Goal: Transaction & Acquisition: Purchase product/service

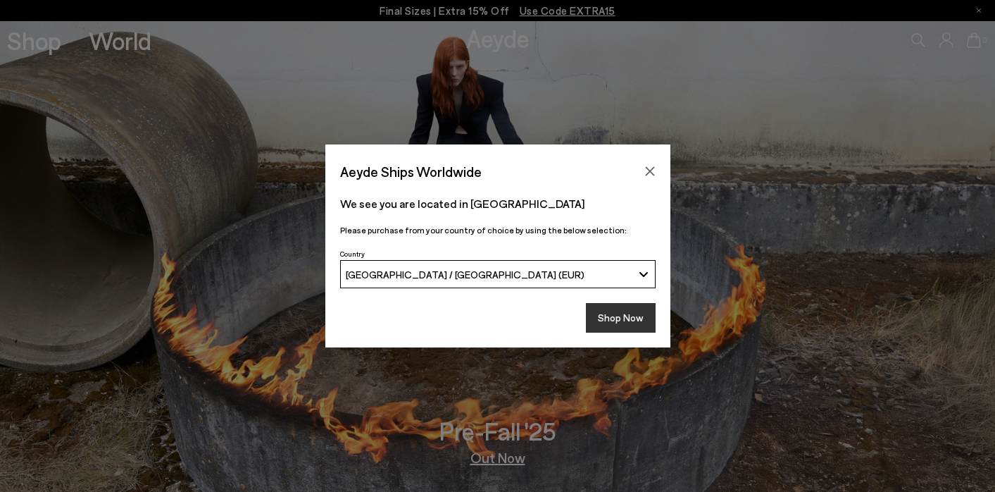
click at [611, 312] on button "Shop Now" at bounding box center [621, 318] width 70 height 30
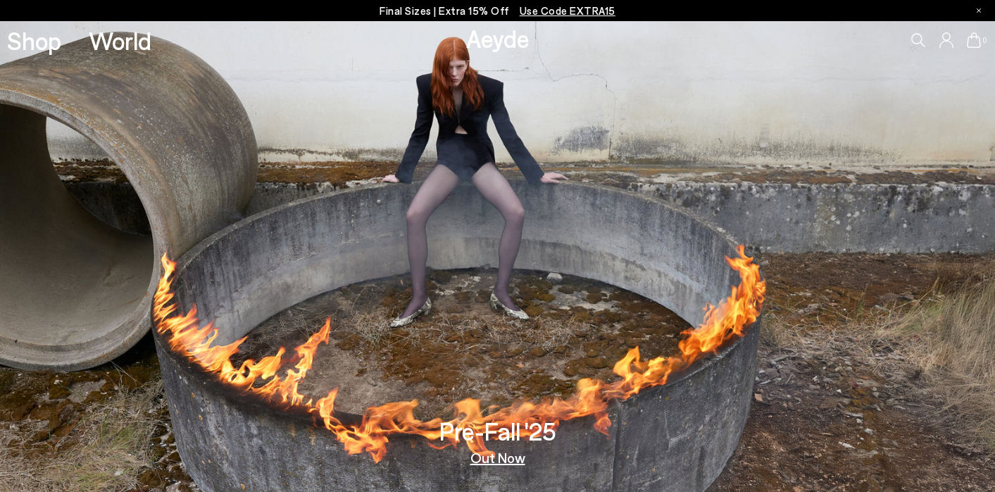
click at [909, 36] on div "0" at bounding box center [829, 40] width 332 height 38
click at [912, 38] on icon at bounding box center [919, 40] width 14 height 14
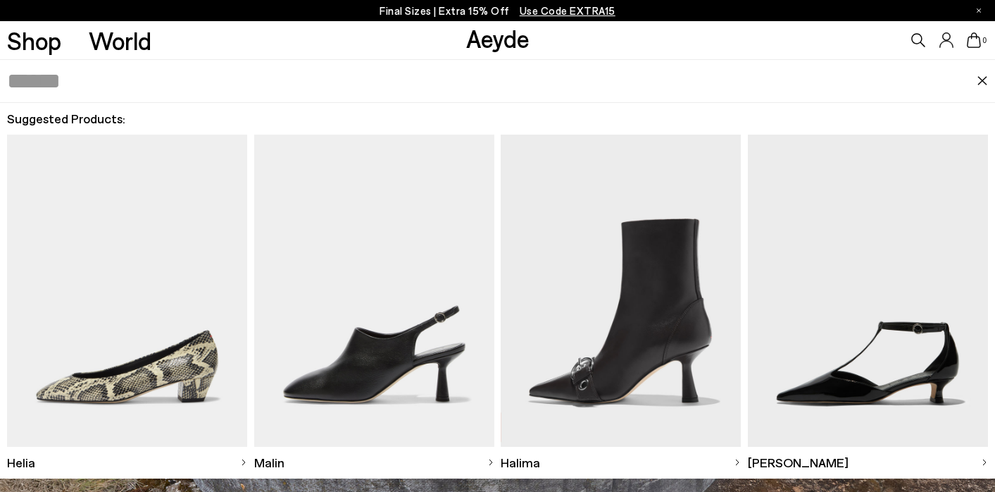
click at [525, 85] on input "text" at bounding box center [492, 81] width 970 height 42
type input "****"
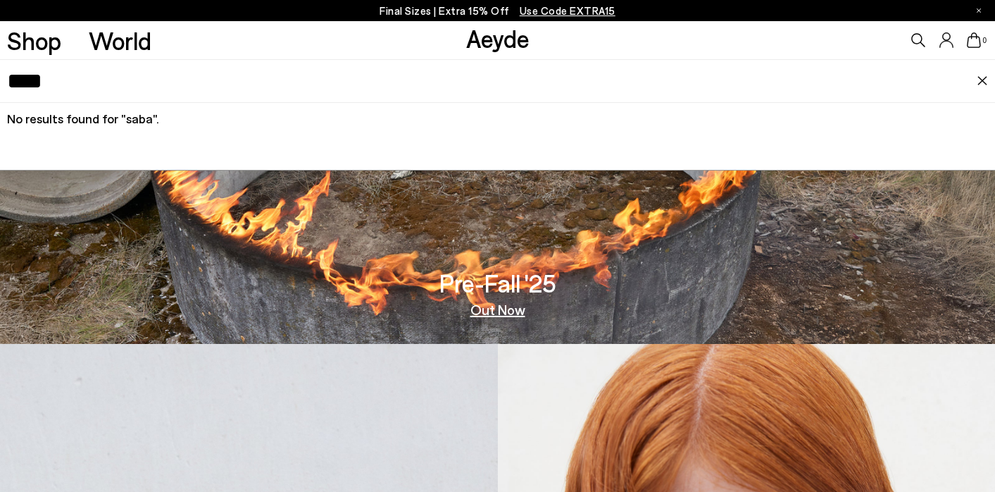
scroll to position [150, 0]
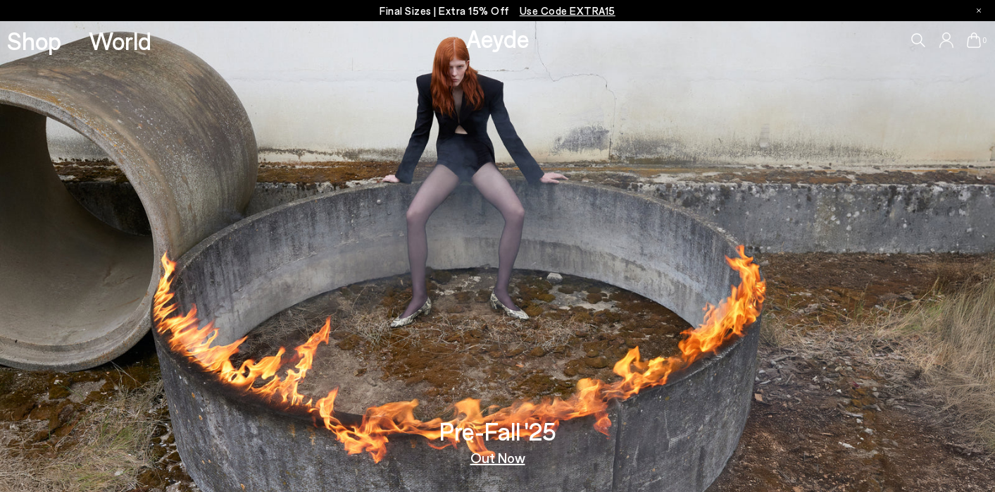
click at [544, 11] on span "Use Code EXTRA15" at bounding box center [568, 10] width 96 height 13
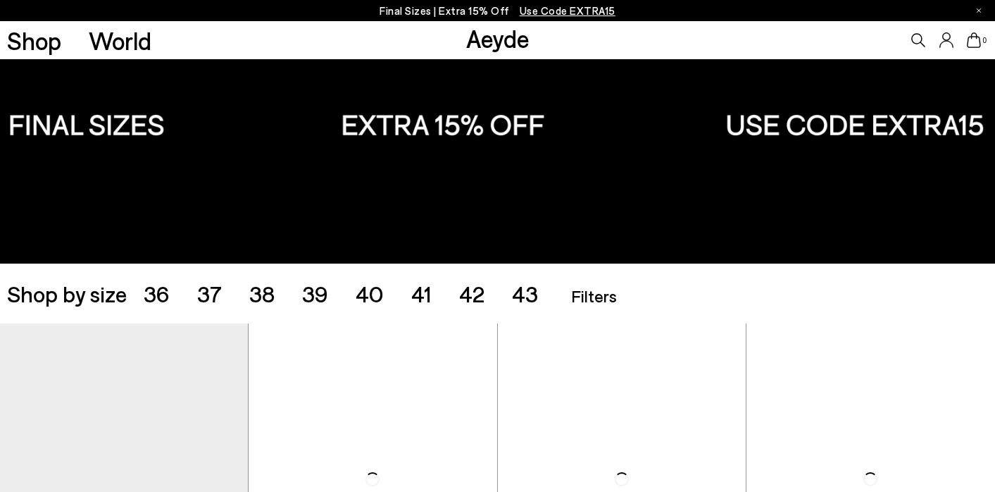
scroll to position [168, 0]
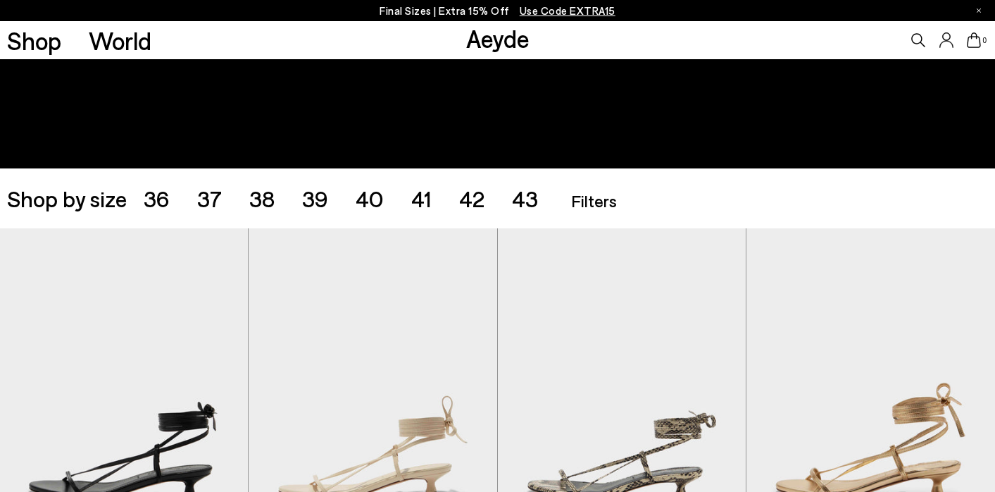
click at [258, 204] on span "38" at bounding box center [261, 198] width 25 height 27
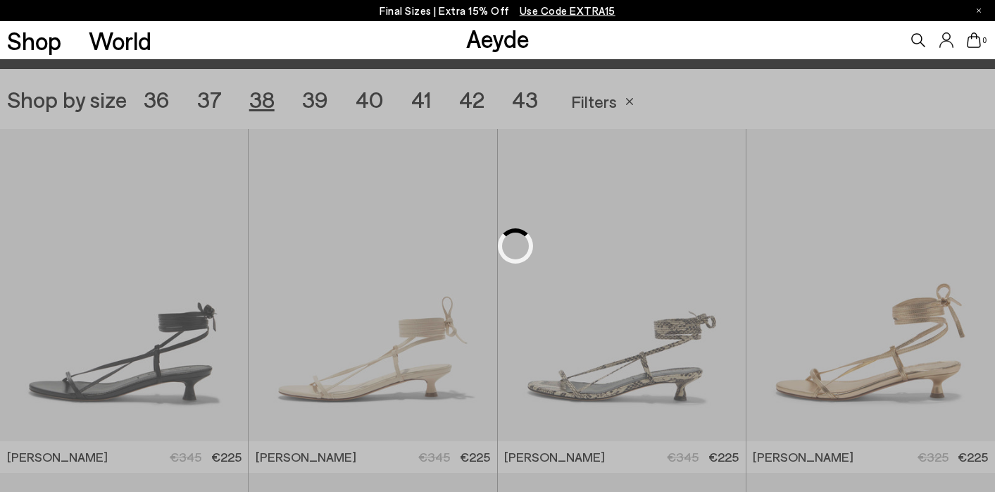
scroll to position [277, 0]
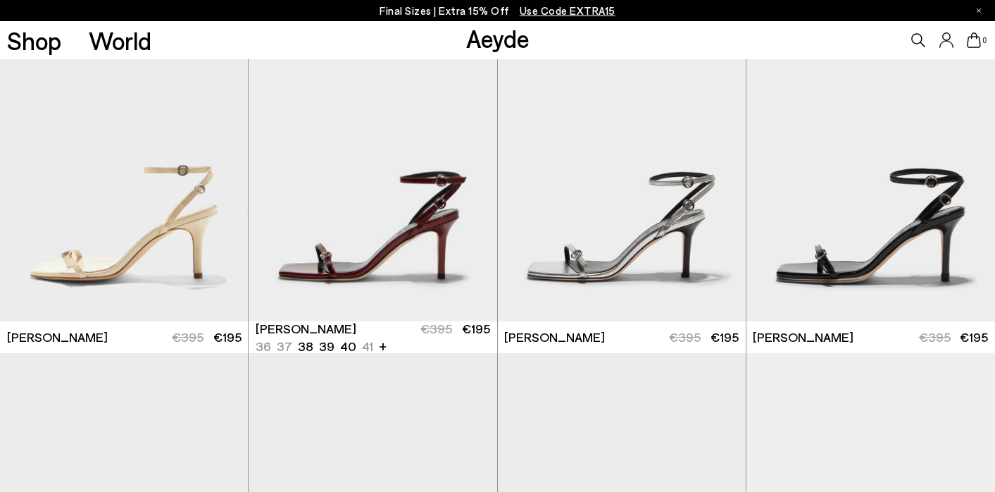
scroll to position [1718, 0]
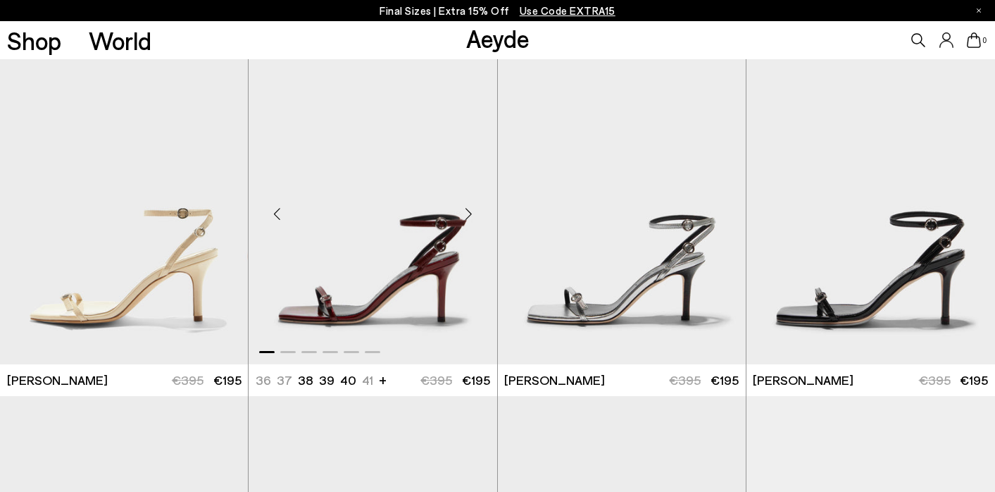
click at [469, 212] on div "Next slide" at bounding box center [469, 214] width 42 height 42
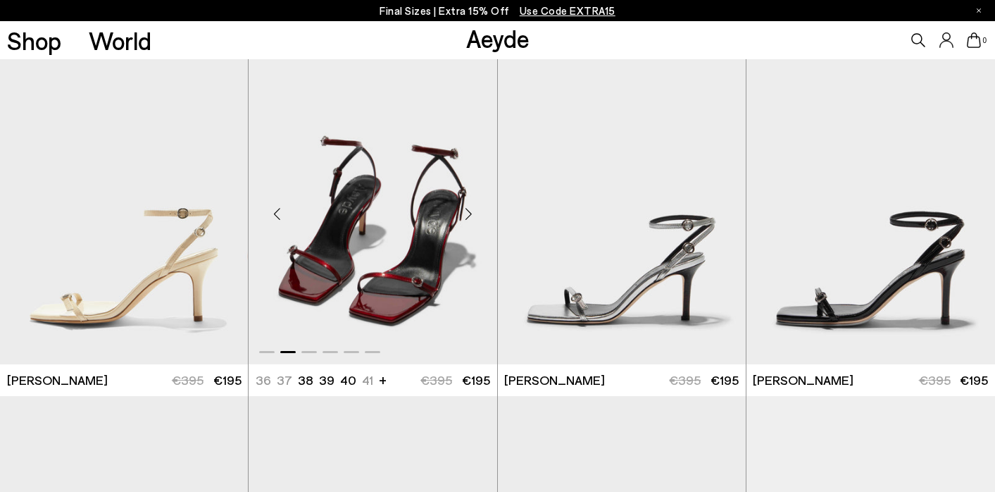
click at [469, 212] on div "Next slide" at bounding box center [469, 214] width 42 height 42
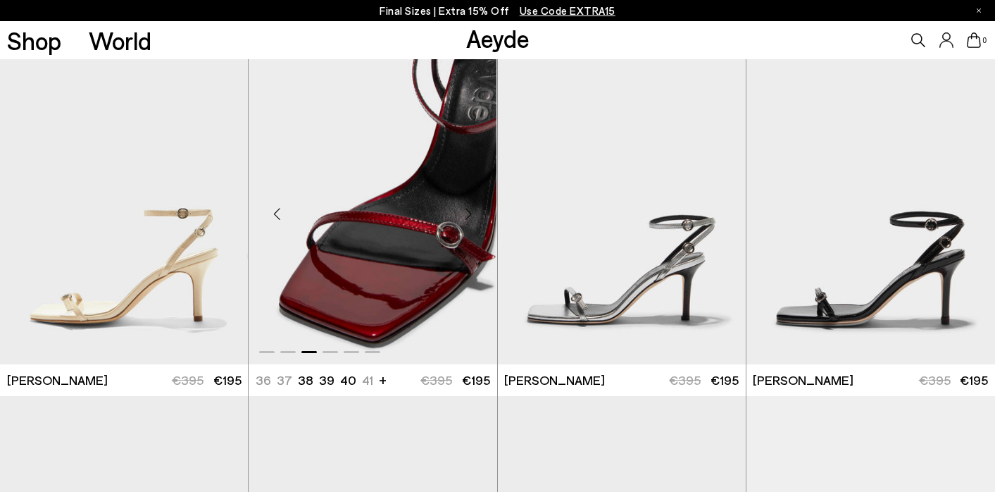
click at [469, 212] on div "Next slide" at bounding box center [469, 214] width 42 height 42
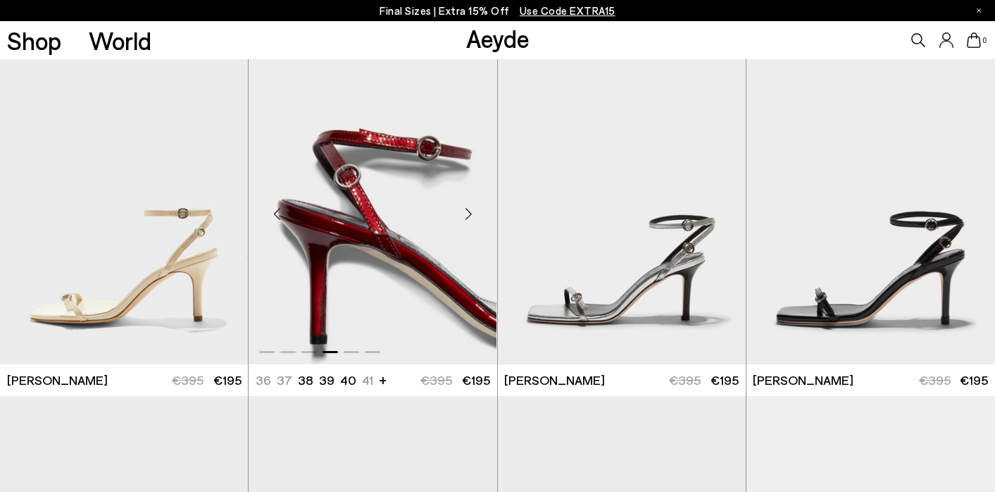
click at [469, 212] on div "Next slide" at bounding box center [469, 214] width 42 height 42
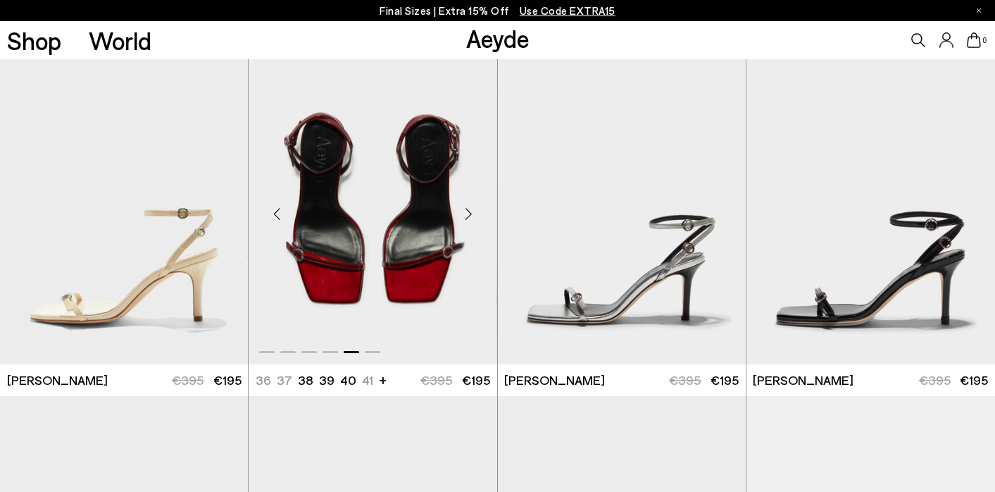
click at [469, 212] on div "Next slide" at bounding box center [469, 214] width 42 height 42
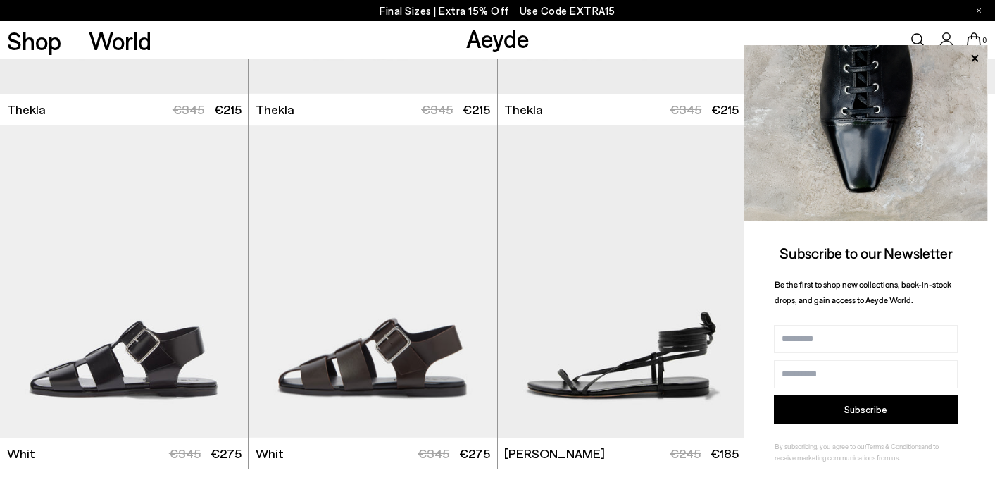
scroll to position [4781, 0]
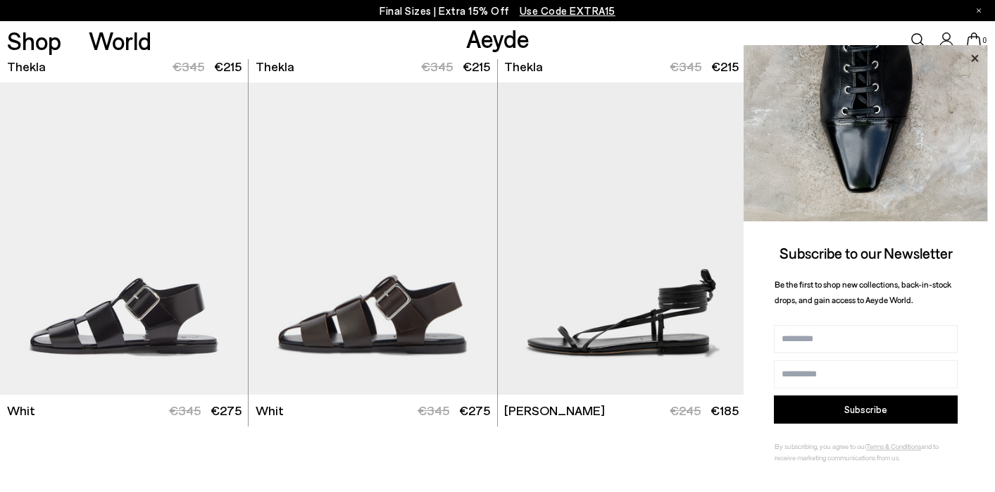
click at [976, 54] on icon at bounding box center [975, 58] width 18 height 18
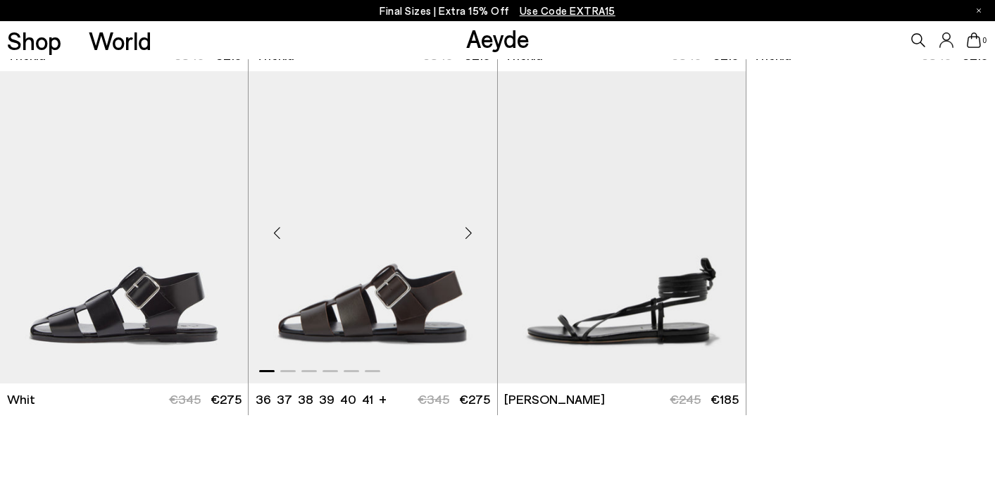
scroll to position [4743, 0]
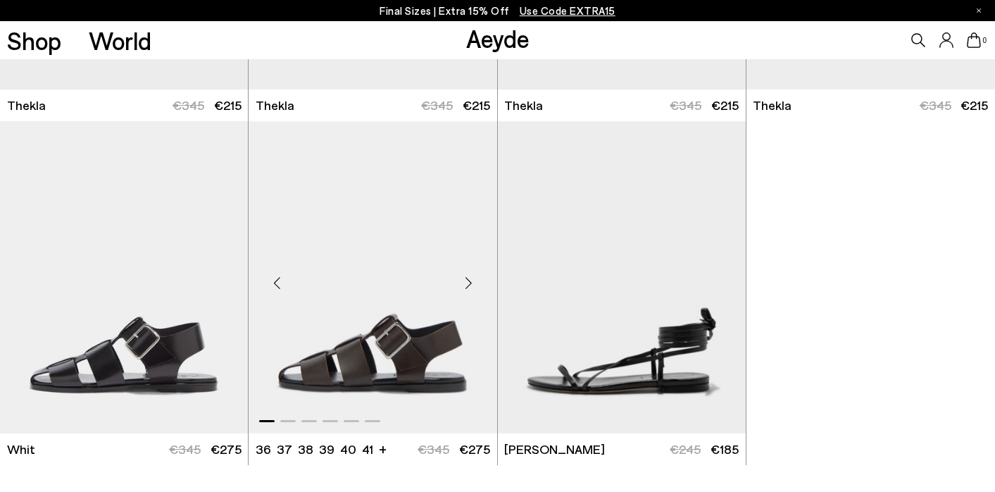
click at [471, 282] on div "Next slide" at bounding box center [469, 282] width 42 height 42
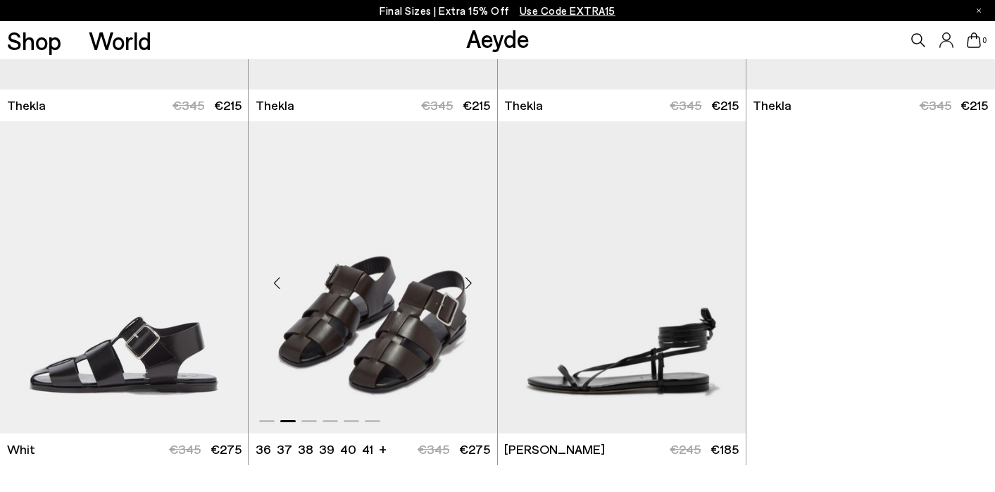
click at [471, 282] on div "Next slide" at bounding box center [469, 282] width 42 height 42
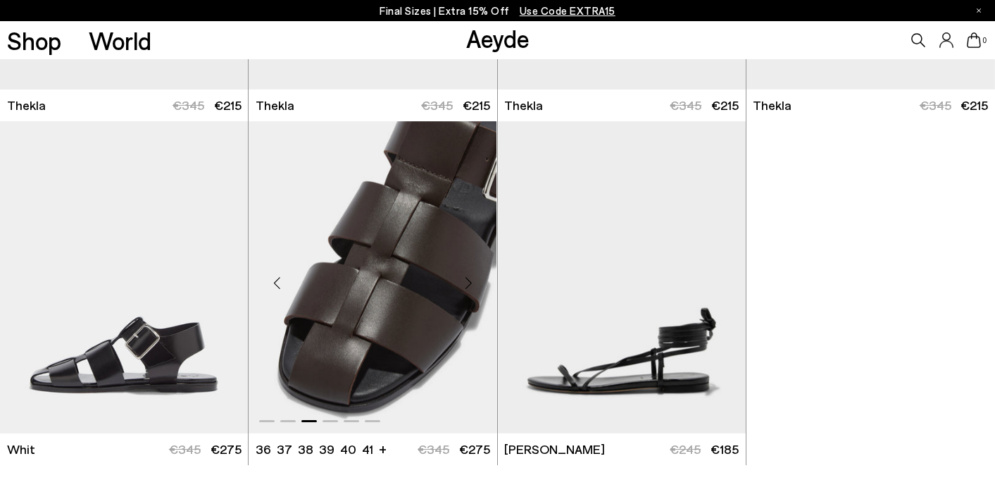
click at [471, 282] on div "Next slide" at bounding box center [469, 282] width 42 height 42
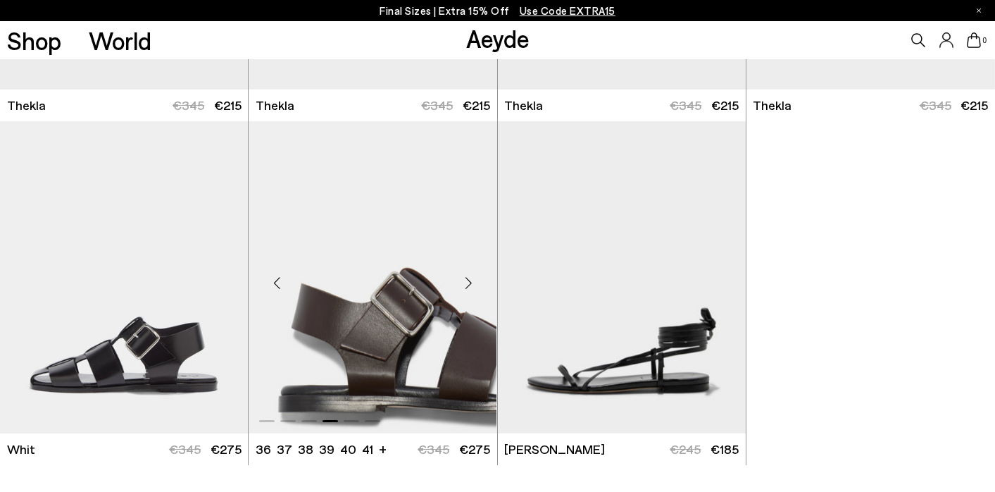
click at [471, 282] on div "Next slide" at bounding box center [469, 282] width 42 height 42
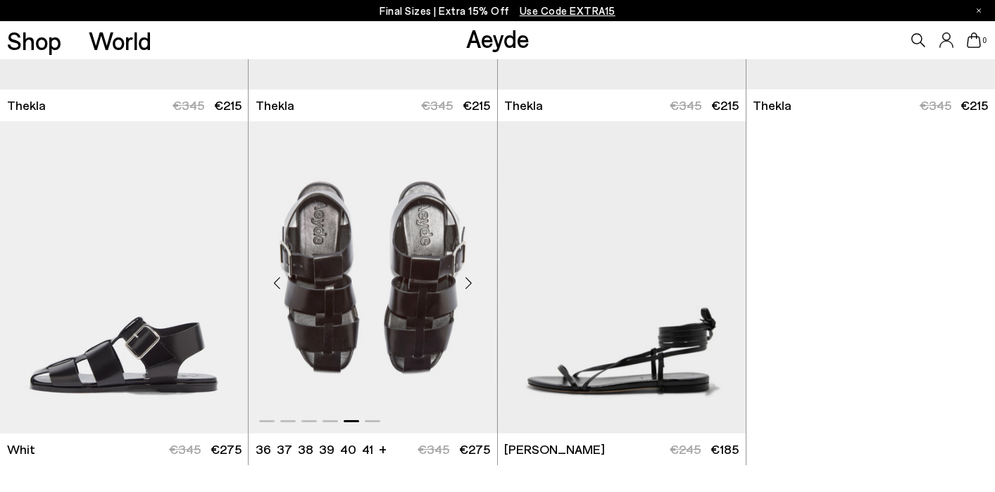
click at [470, 282] on div "Next slide" at bounding box center [469, 282] width 42 height 42
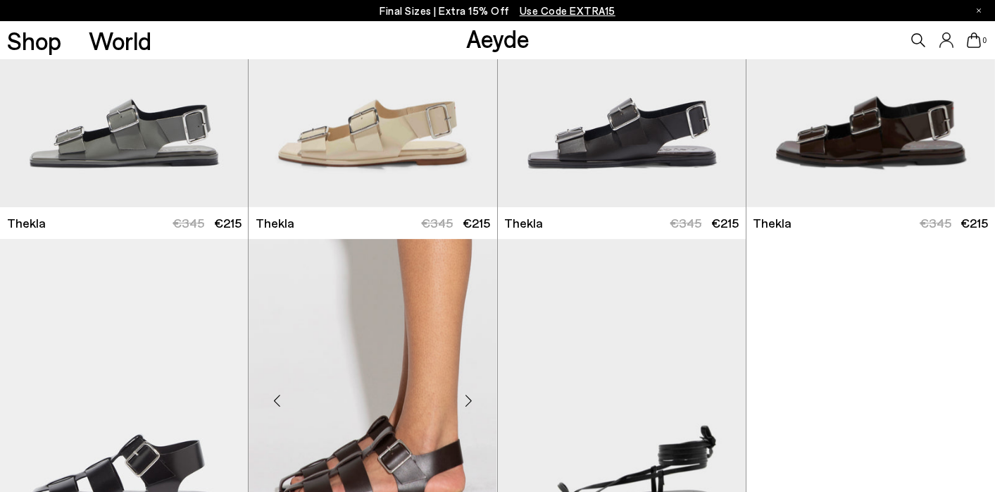
scroll to position [4472, 0]
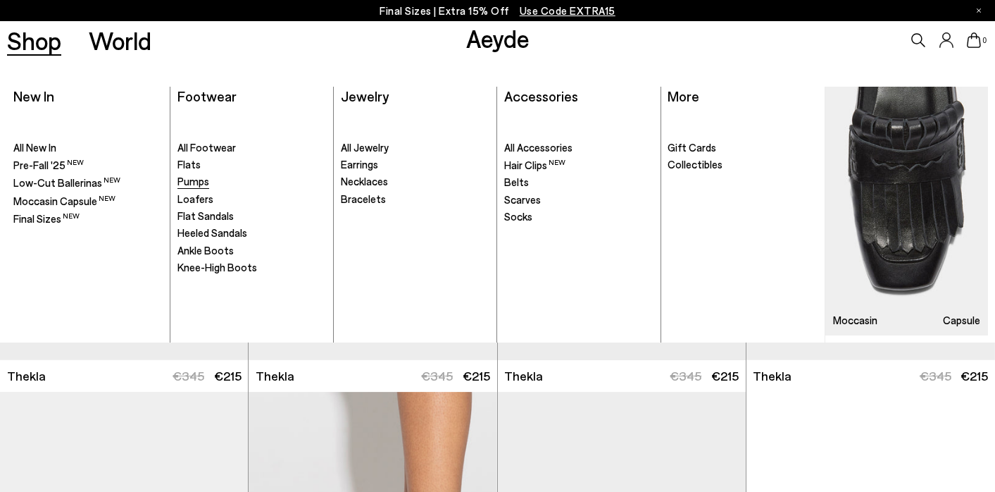
click at [202, 185] on span "Pumps" at bounding box center [193, 181] width 32 height 13
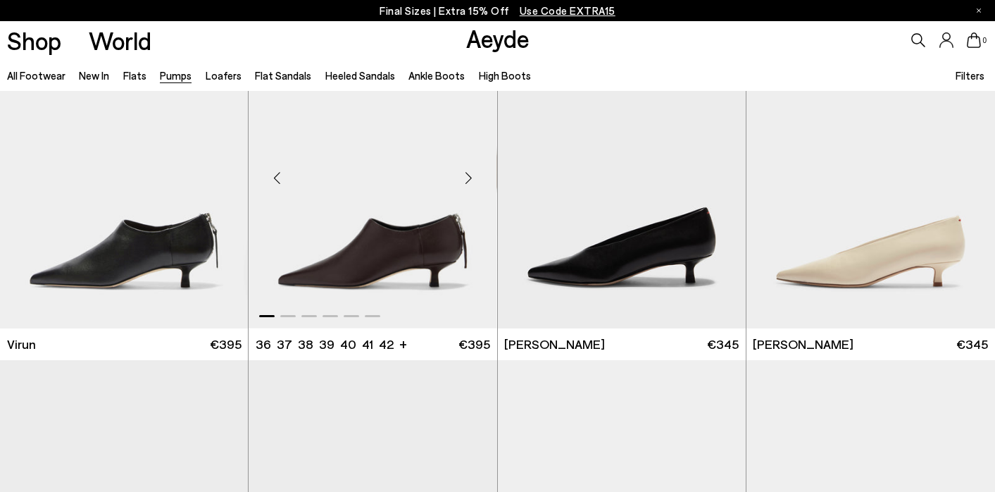
scroll to position [76, 0]
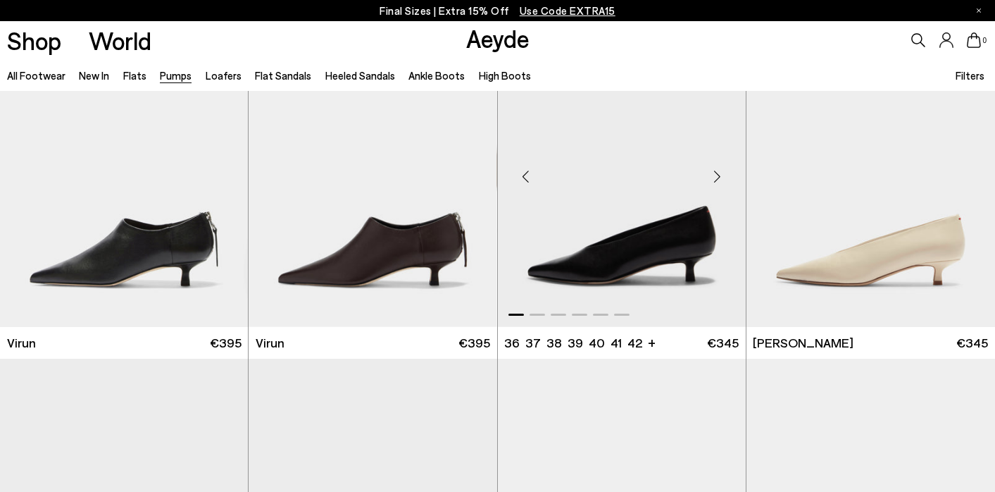
click at [716, 175] on div "Next slide" at bounding box center [718, 177] width 42 height 42
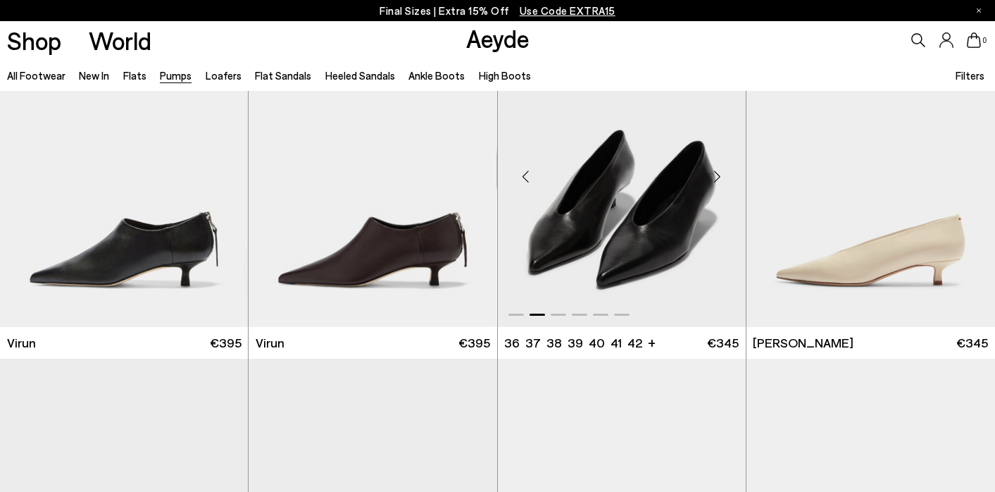
click at [716, 175] on div "Next slide" at bounding box center [718, 177] width 42 height 42
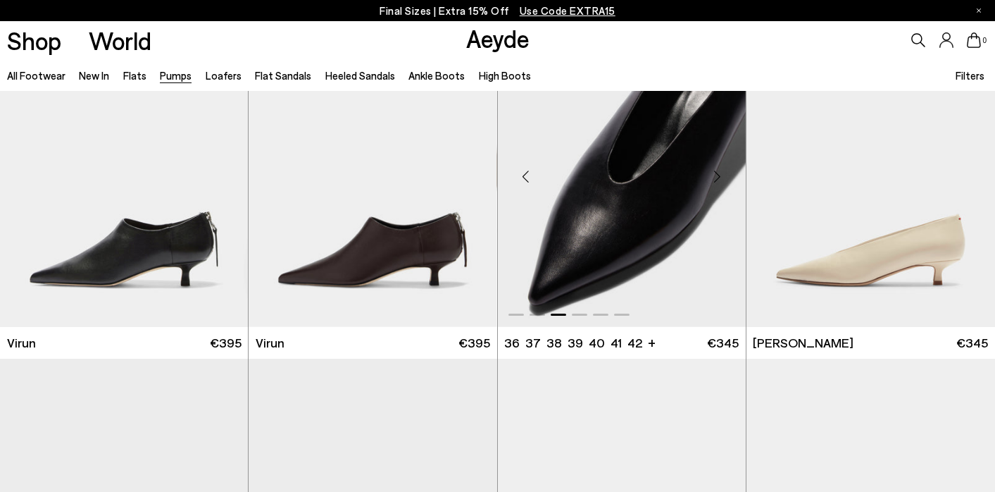
click at [716, 175] on div "Next slide" at bounding box center [718, 177] width 42 height 42
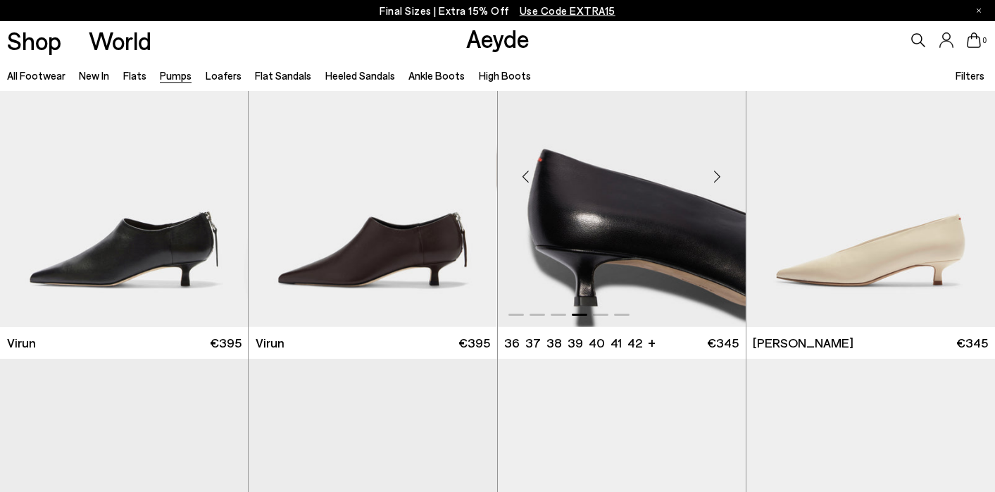
click at [716, 175] on div "Next slide" at bounding box center [718, 177] width 42 height 42
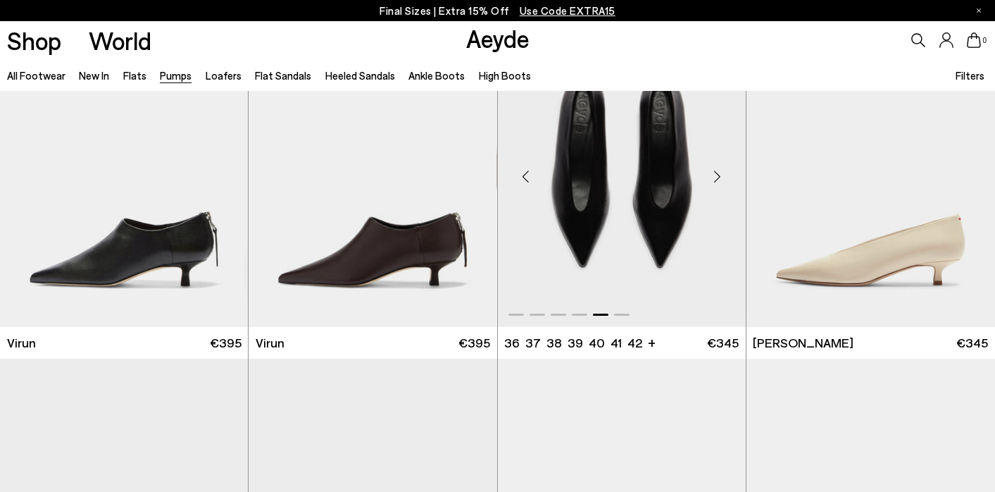
click at [716, 175] on div "Next slide" at bounding box center [718, 177] width 42 height 42
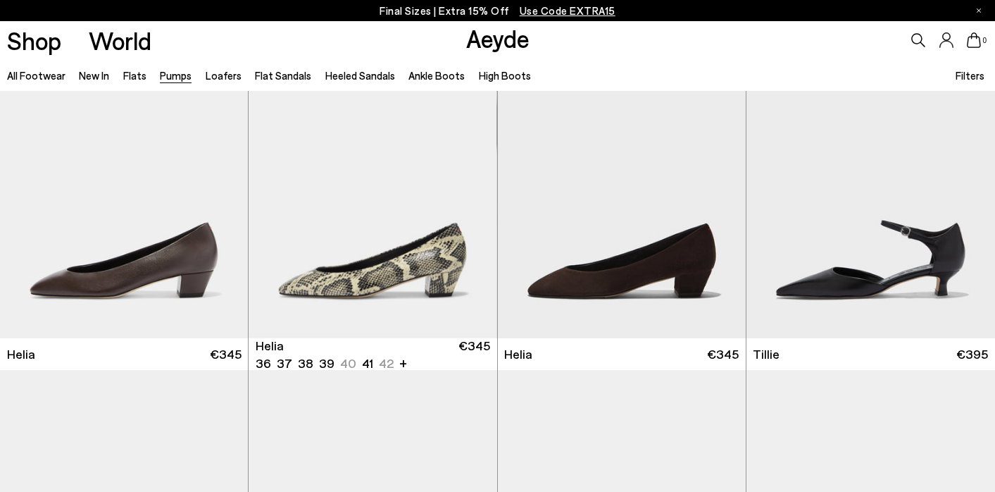
scroll to position [753, 0]
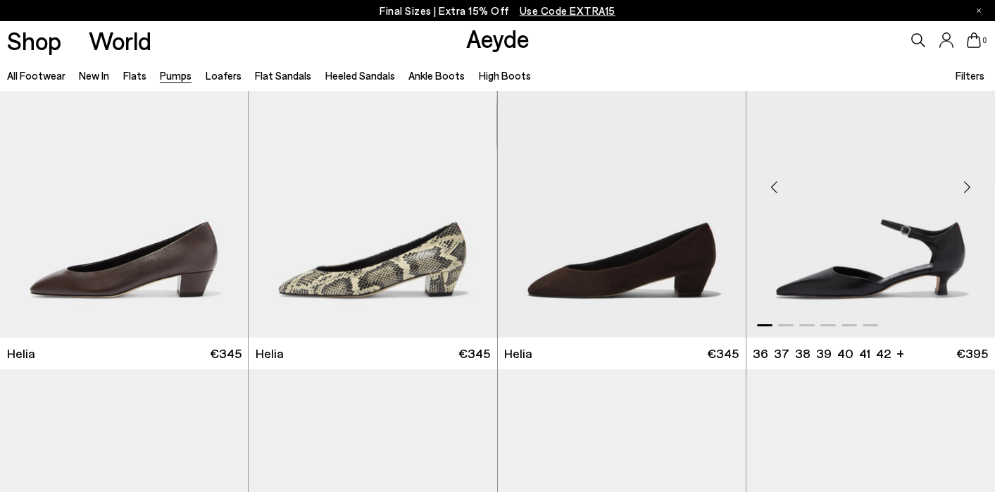
click at [963, 185] on div "Next slide" at bounding box center [967, 187] width 42 height 42
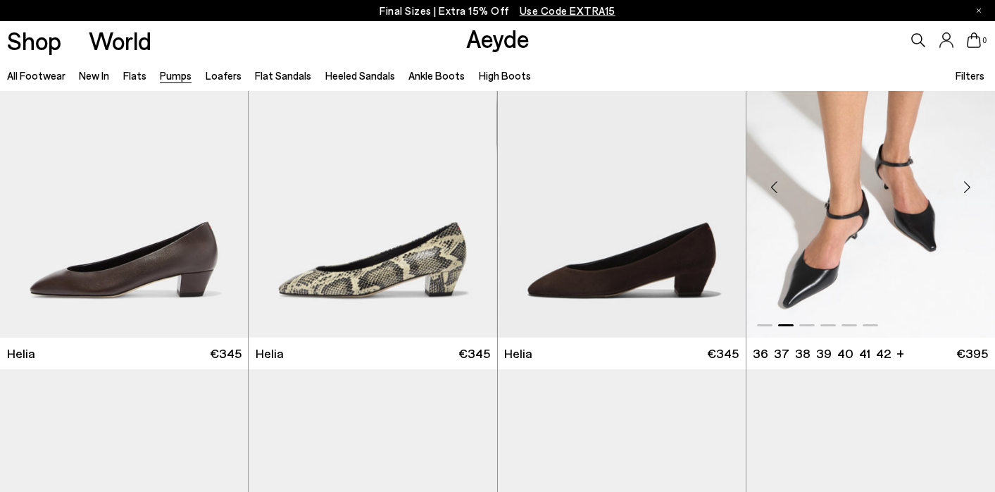
click at [963, 185] on div "Next slide" at bounding box center [967, 187] width 42 height 42
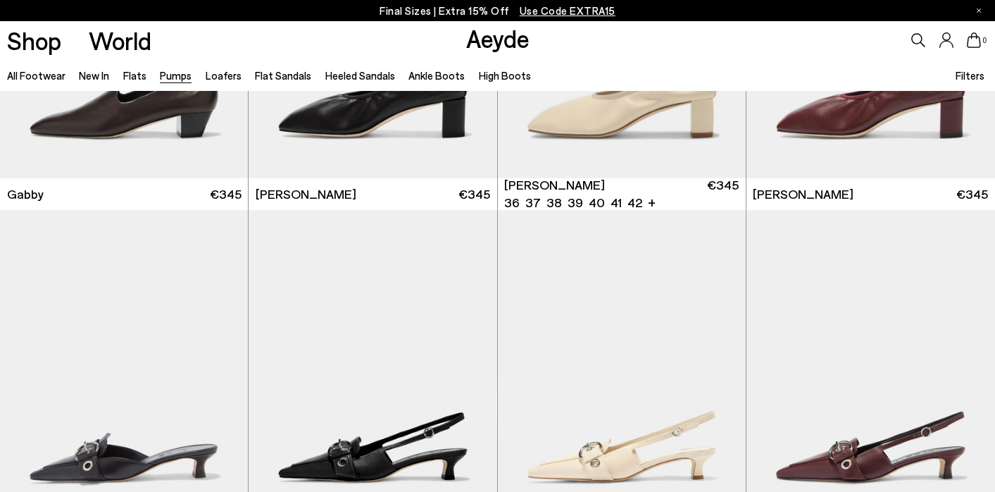
scroll to position [2428, 0]
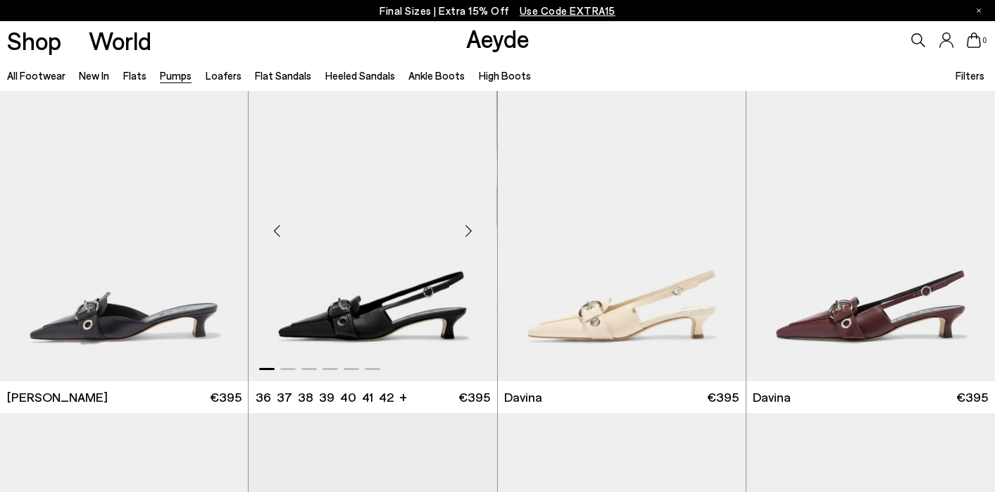
click at [470, 230] on div "Next slide" at bounding box center [469, 230] width 42 height 42
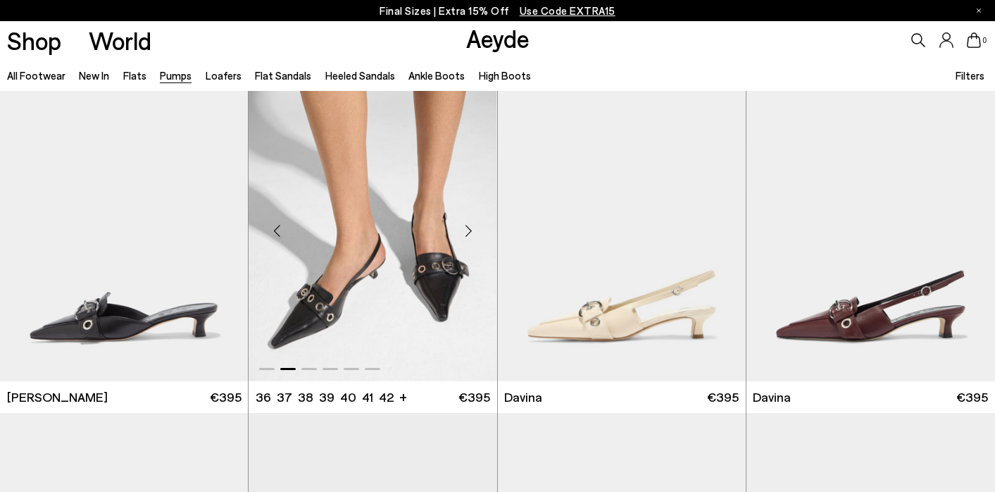
click at [470, 230] on div "Next slide" at bounding box center [469, 230] width 42 height 42
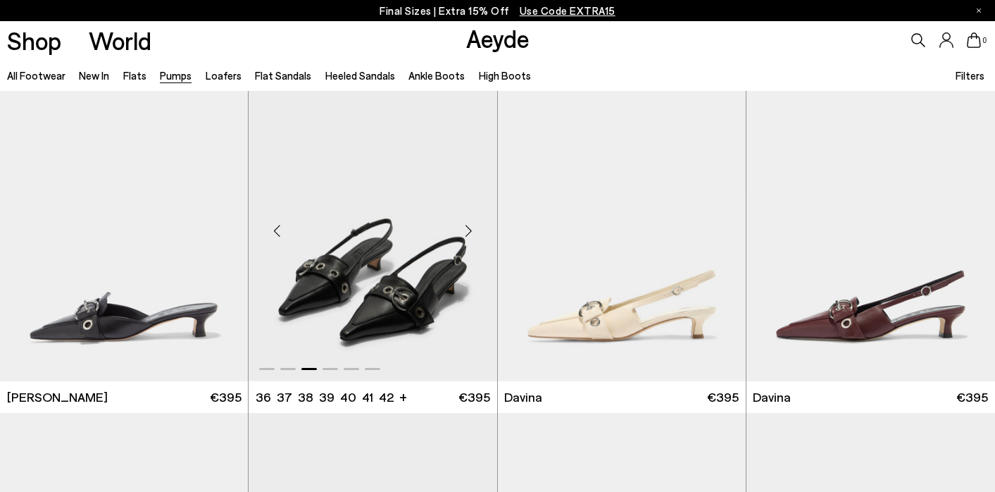
click at [470, 230] on div "Next slide" at bounding box center [469, 230] width 42 height 42
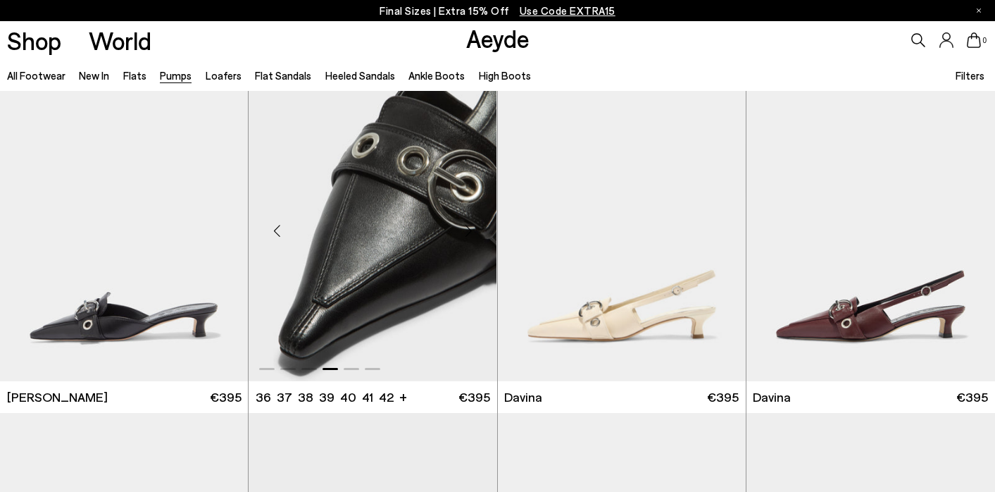
click at [470, 230] on div "Next slide" at bounding box center [469, 230] width 42 height 42
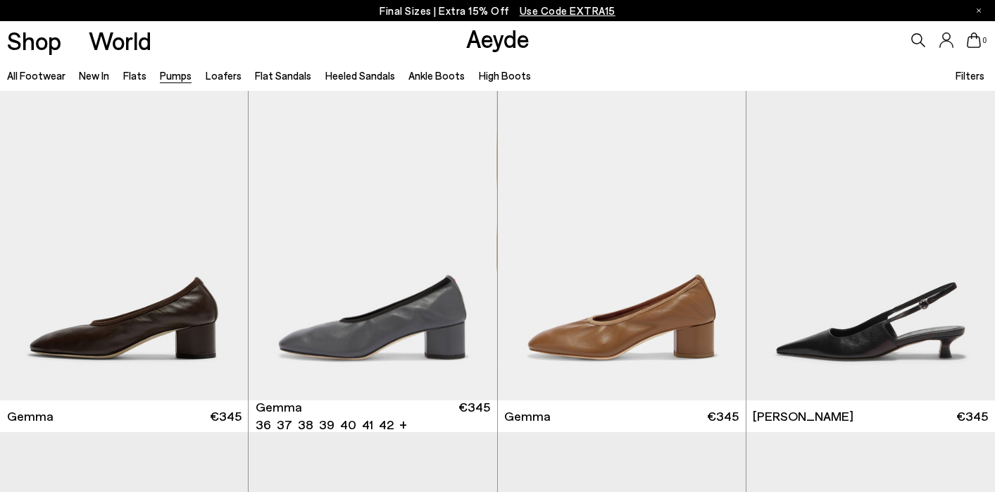
scroll to position [3097, 0]
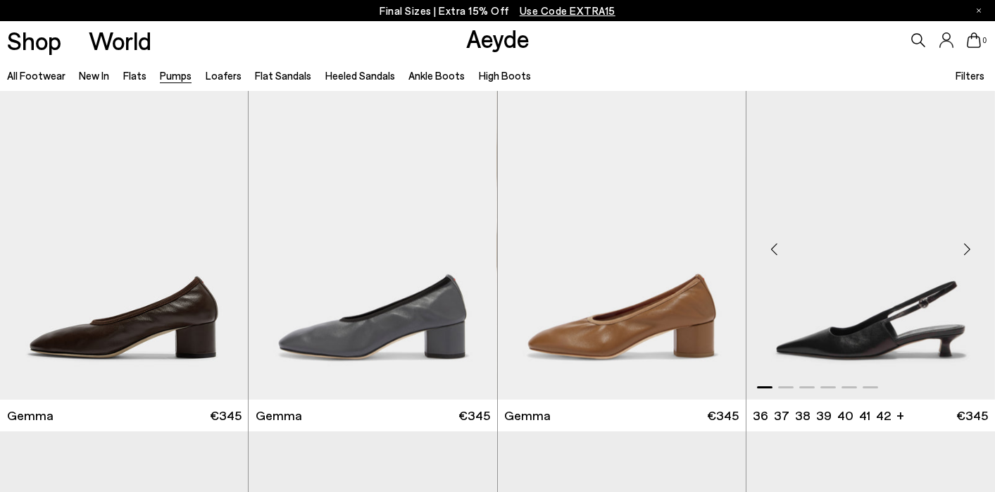
click at [963, 249] on div "Next slide" at bounding box center [967, 248] width 42 height 42
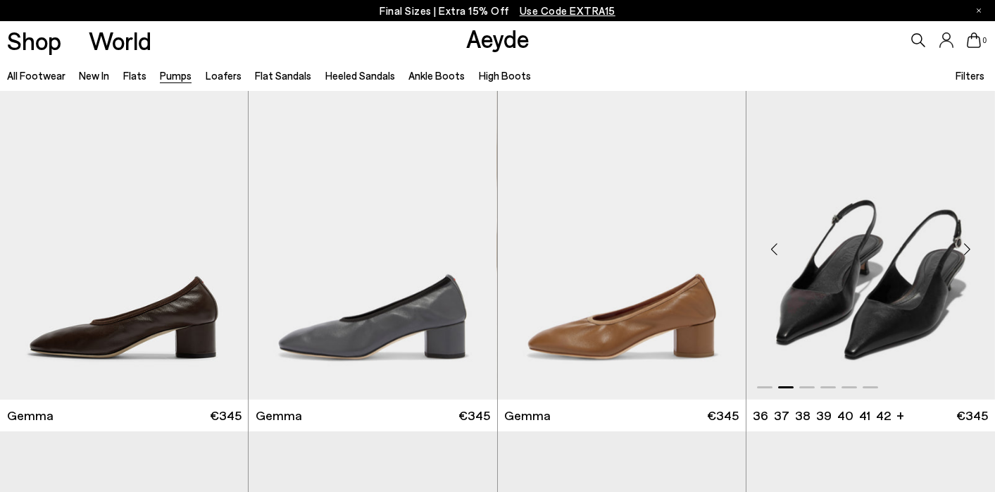
click at [963, 249] on div "Next slide" at bounding box center [967, 248] width 42 height 42
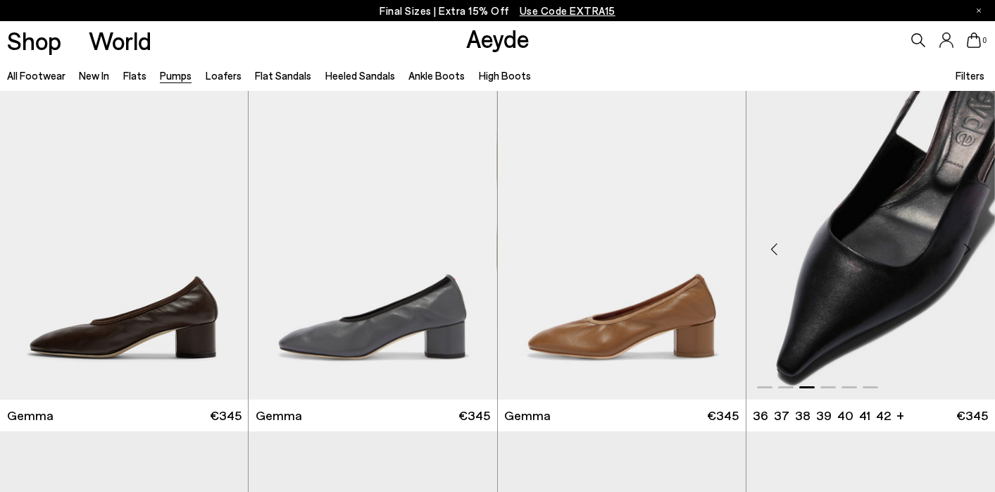
click at [963, 249] on div "Next slide" at bounding box center [967, 248] width 42 height 42
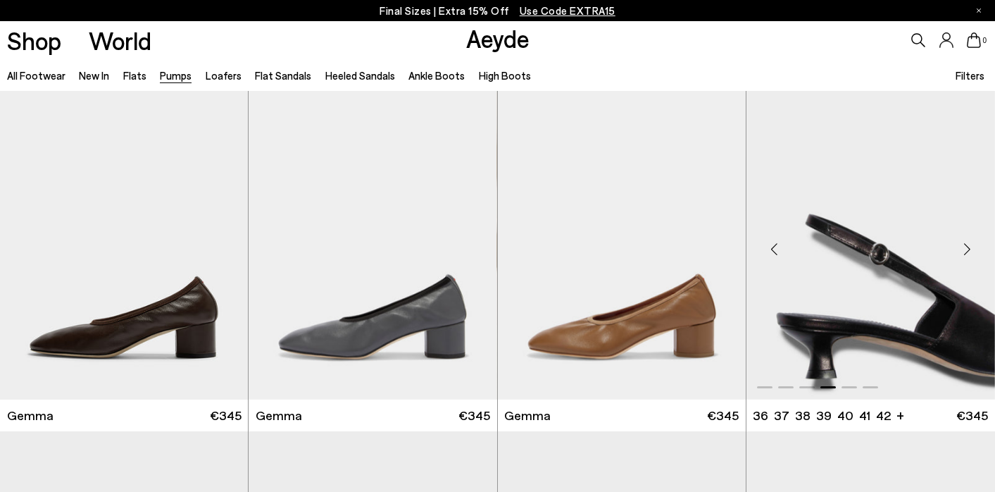
click at [963, 249] on div "Next slide" at bounding box center [967, 248] width 42 height 42
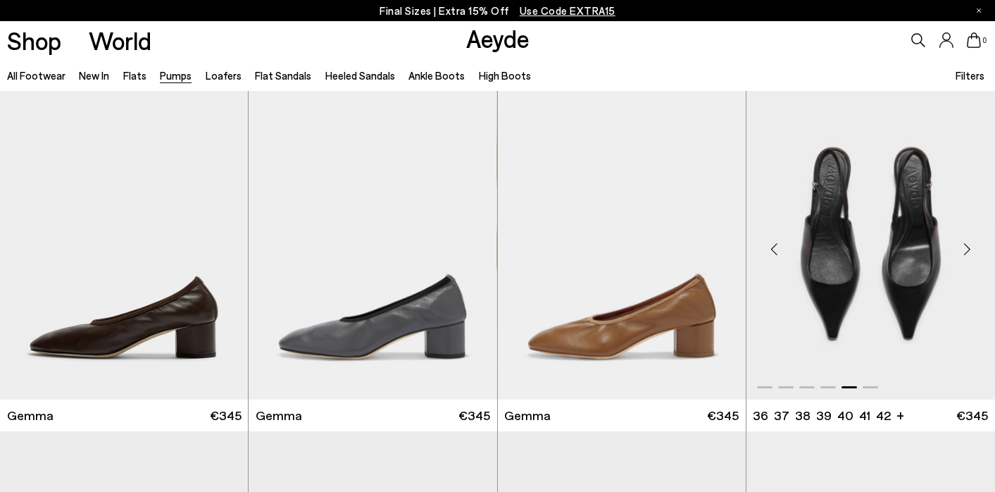
click at [963, 249] on div "Next slide" at bounding box center [967, 248] width 42 height 42
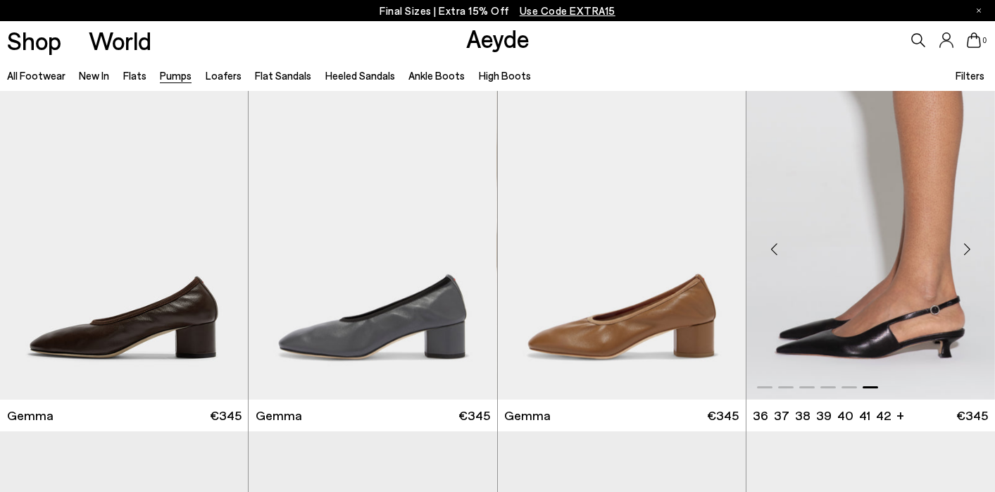
click at [963, 249] on div "Next slide" at bounding box center [967, 248] width 42 height 42
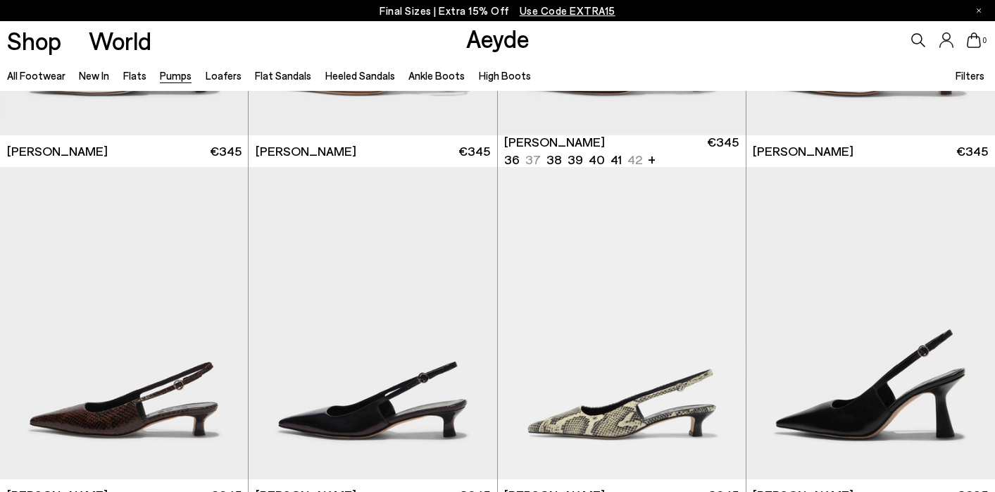
scroll to position [3855, 0]
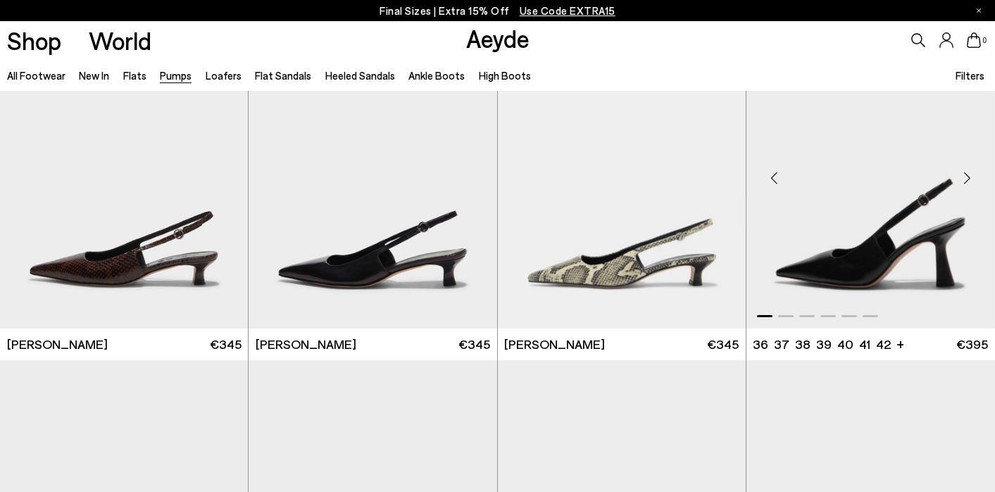
click at [962, 180] on div "Next slide" at bounding box center [967, 177] width 42 height 42
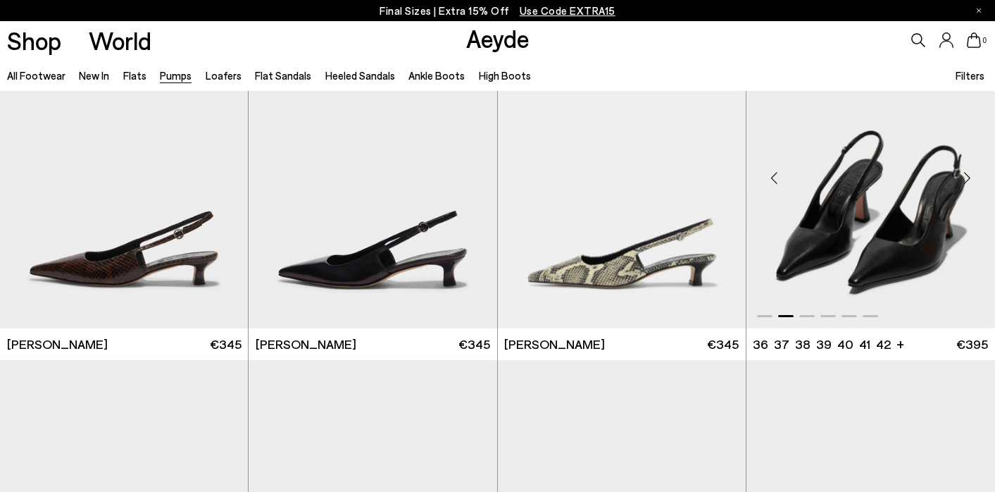
click at [962, 180] on div "Next slide" at bounding box center [967, 177] width 42 height 42
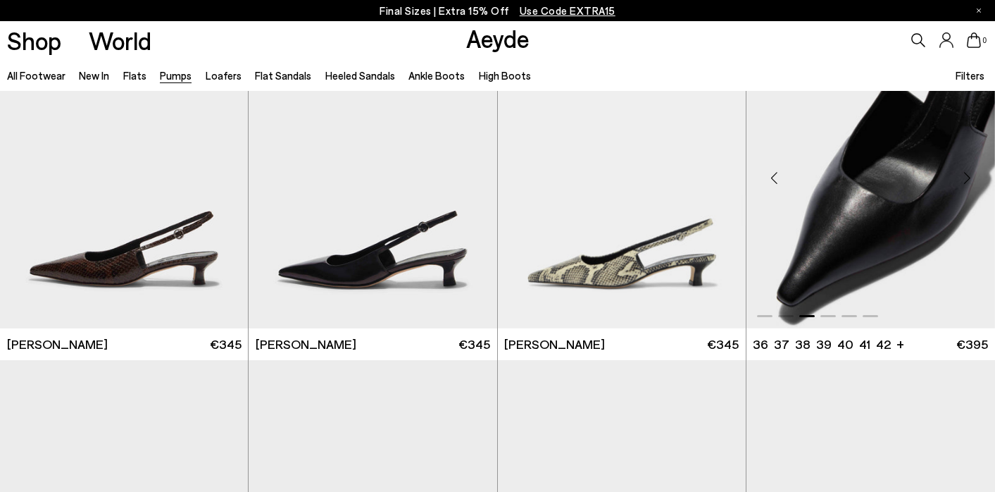
click at [962, 180] on div "Next slide" at bounding box center [967, 177] width 42 height 42
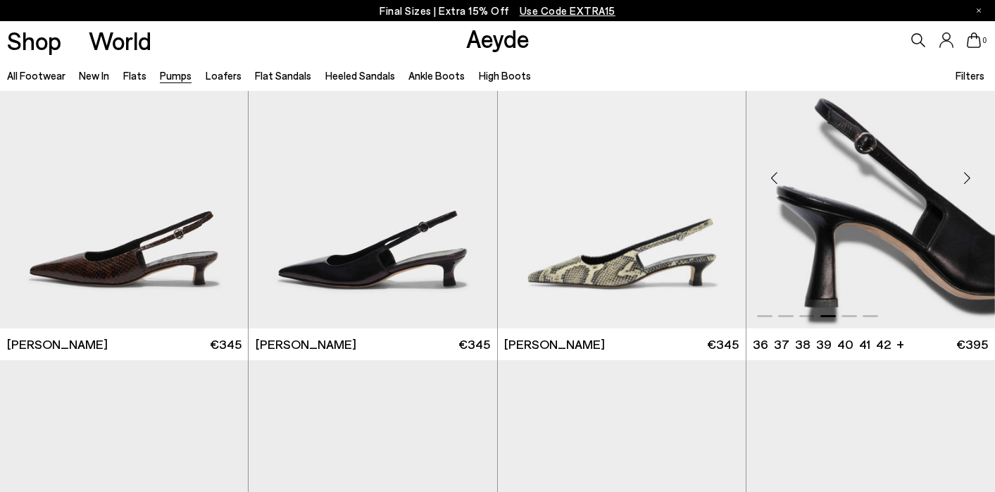
click at [962, 180] on div "Next slide" at bounding box center [967, 177] width 42 height 42
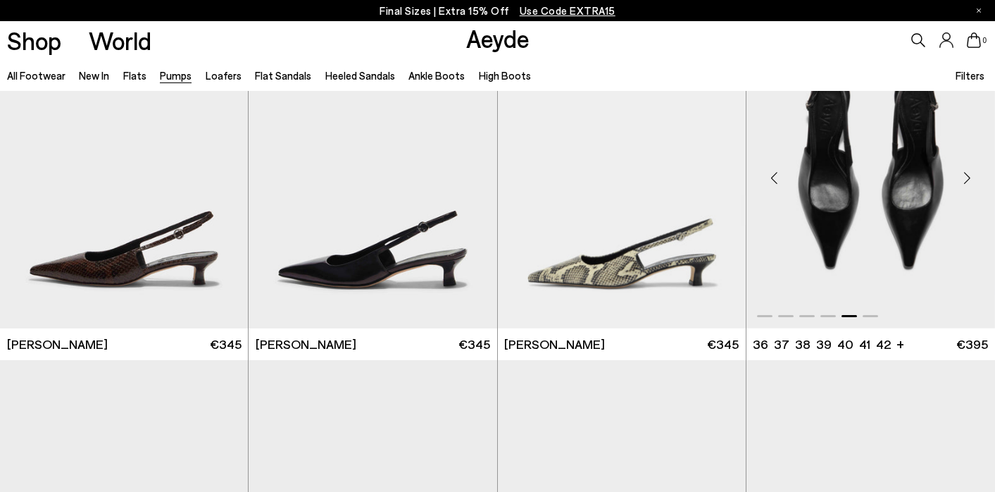
click at [962, 180] on div "Next slide" at bounding box center [967, 177] width 42 height 42
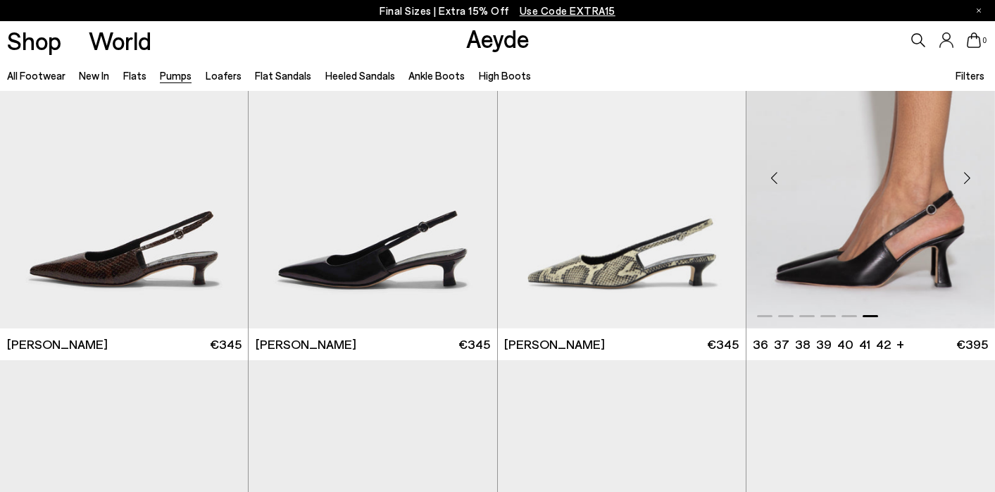
click at [962, 180] on div "Next slide" at bounding box center [967, 177] width 42 height 42
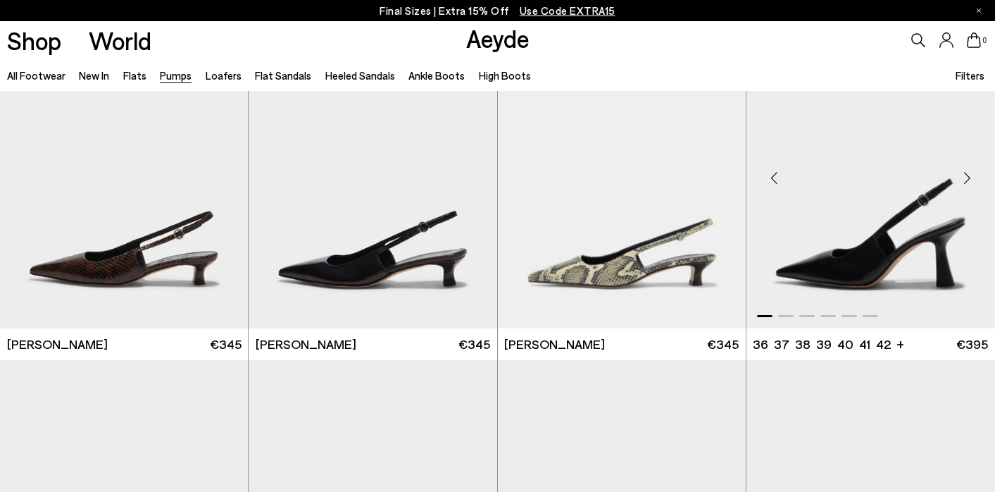
click at [962, 180] on div "Next slide" at bounding box center [967, 177] width 42 height 42
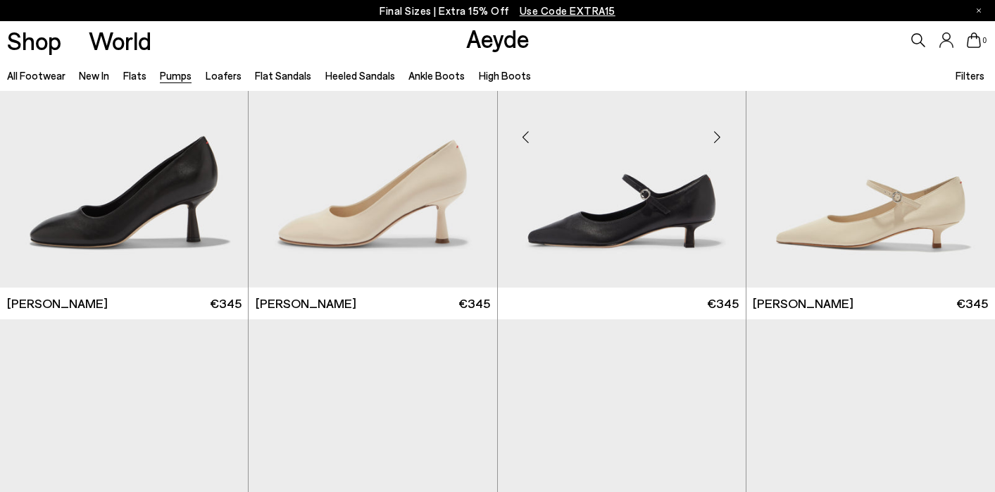
scroll to position [4909, 0]
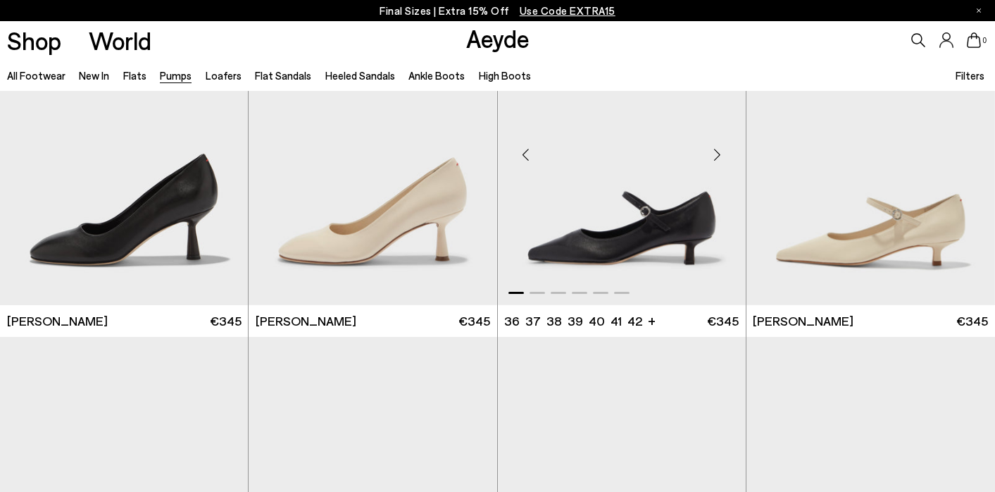
click at [718, 156] on div "Next slide" at bounding box center [718, 155] width 42 height 42
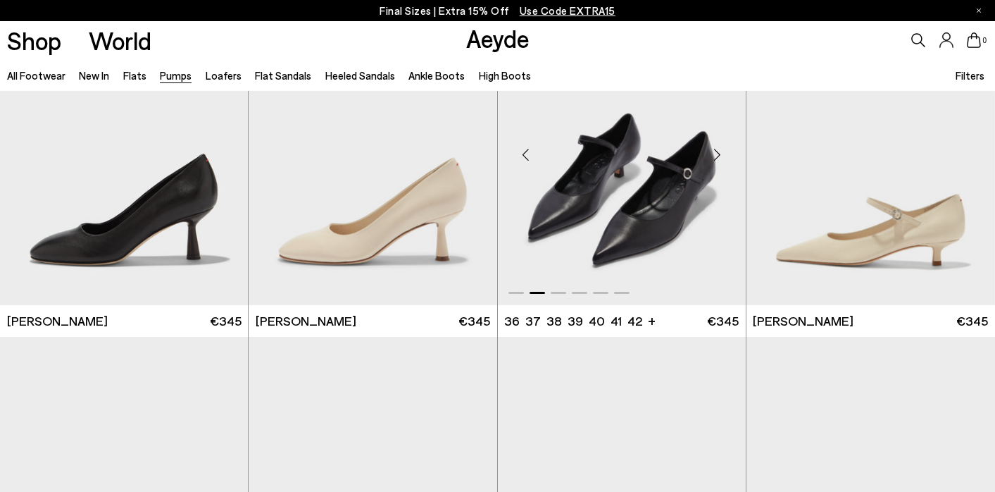
click at [718, 156] on div "Next slide" at bounding box center [718, 155] width 42 height 42
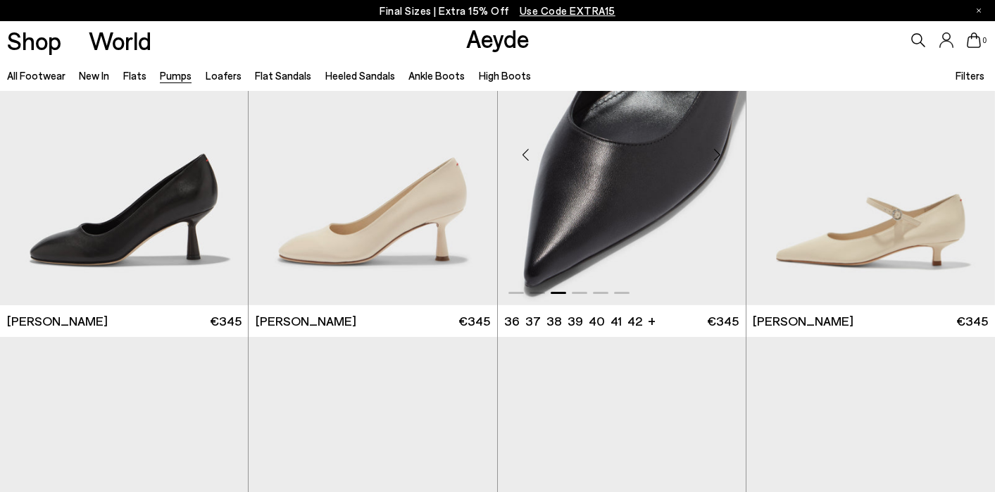
click at [718, 156] on div "Next slide" at bounding box center [718, 155] width 42 height 42
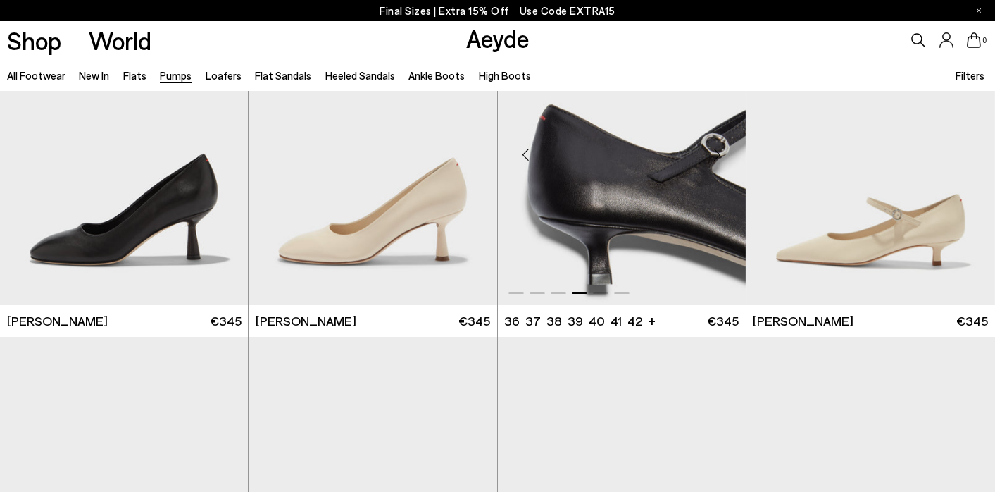
click at [718, 156] on div "Next slide" at bounding box center [718, 155] width 42 height 42
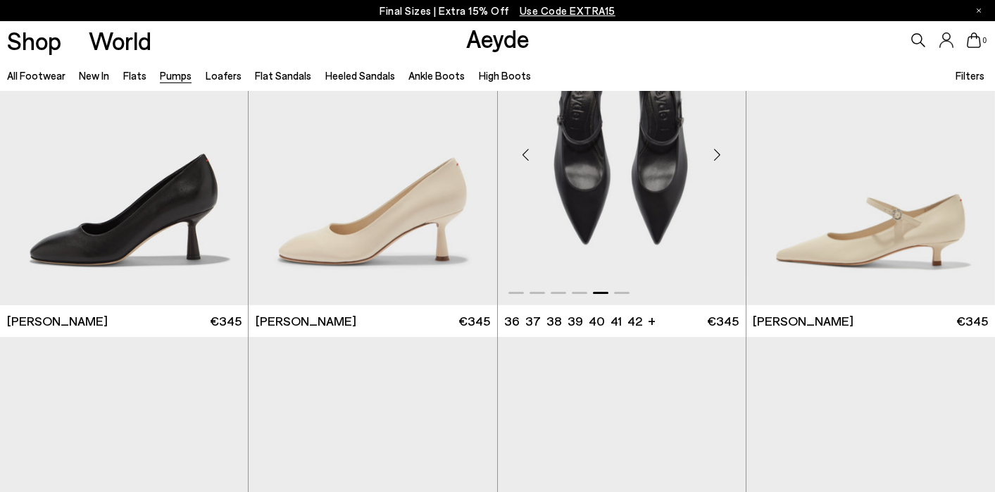
click at [718, 156] on div "Next slide" at bounding box center [718, 155] width 42 height 42
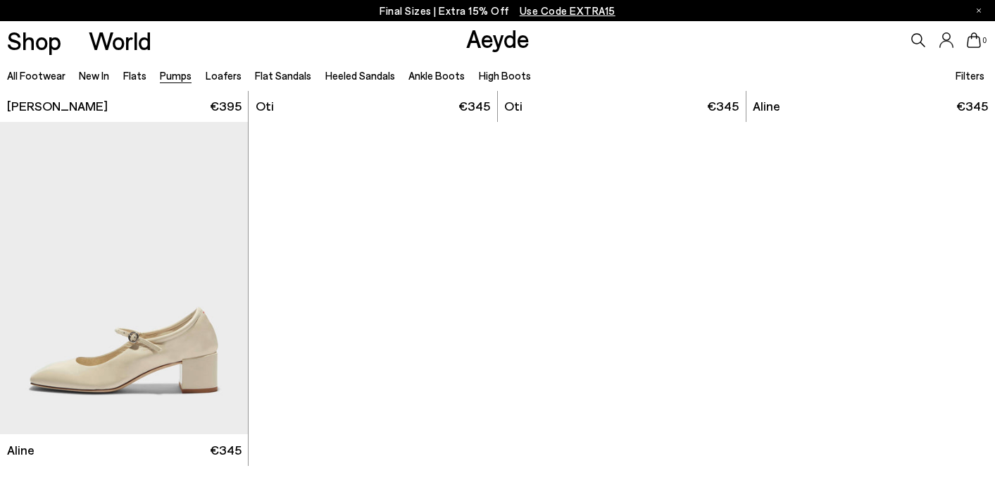
scroll to position [5828, 0]
